Goal: Transaction & Acquisition: Purchase product/service

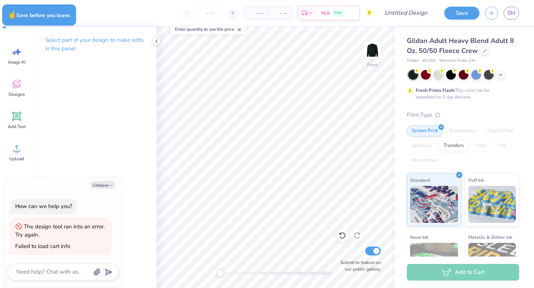
type textarea "x"
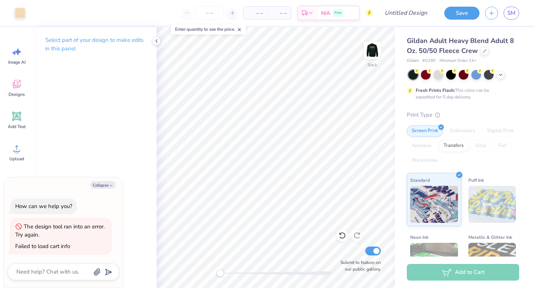
type textarea "x"
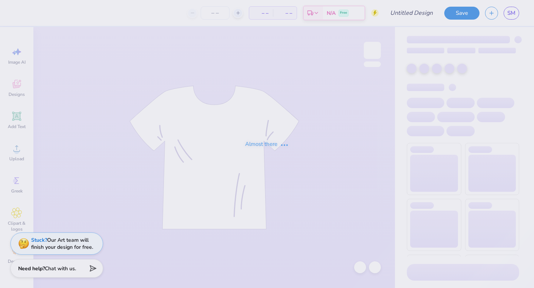
type input "[PERSON_NAME] : [GEOGRAPHIC_DATA]"
type input "24"
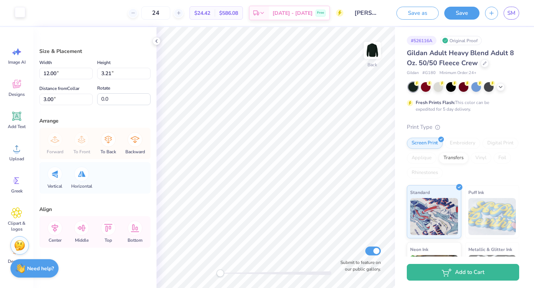
click at [21, 10] on div at bounding box center [20, 12] width 10 height 10
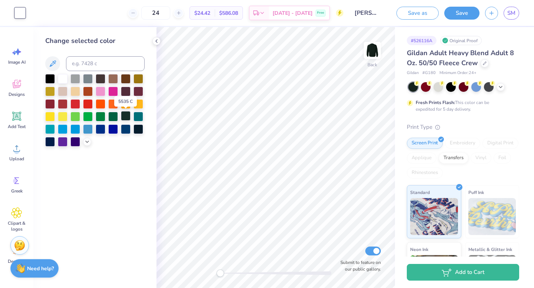
click at [128, 116] on div at bounding box center [126, 116] width 10 height 10
click at [112, 117] on div at bounding box center [113, 116] width 10 height 10
click at [132, 118] on div at bounding box center [94, 110] width 99 height 73
click at [136, 119] on div at bounding box center [138, 116] width 10 height 10
click at [49, 136] on div at bounding box center [50, 141] width 10 height 10
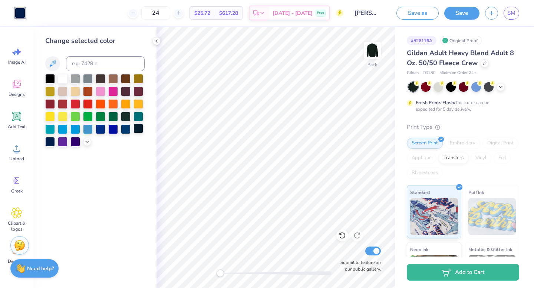
click at [138, 132] on div at bounding box center [138, 129] width 10 height 10
